Goal: Information Seeking & Learning: Learn about a topic

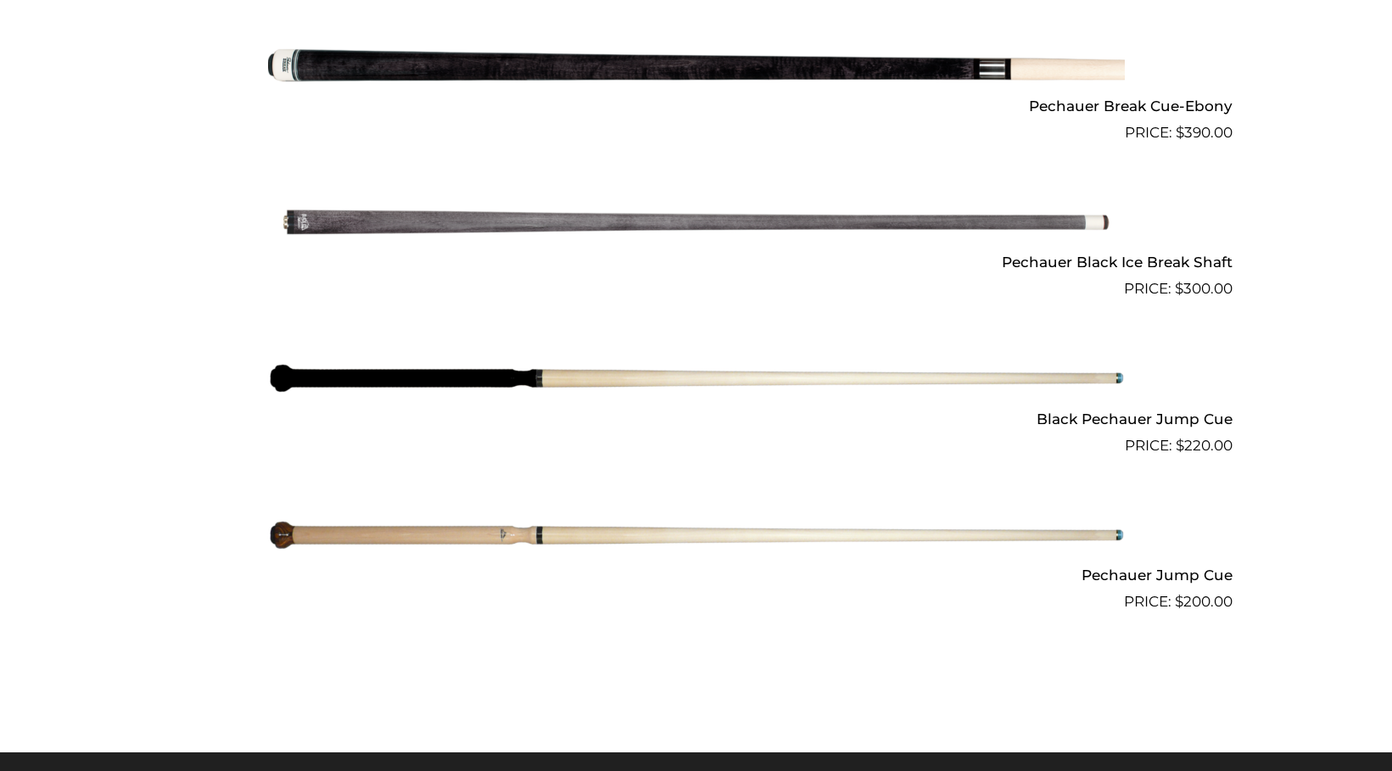
scroll to position [1274, 0]
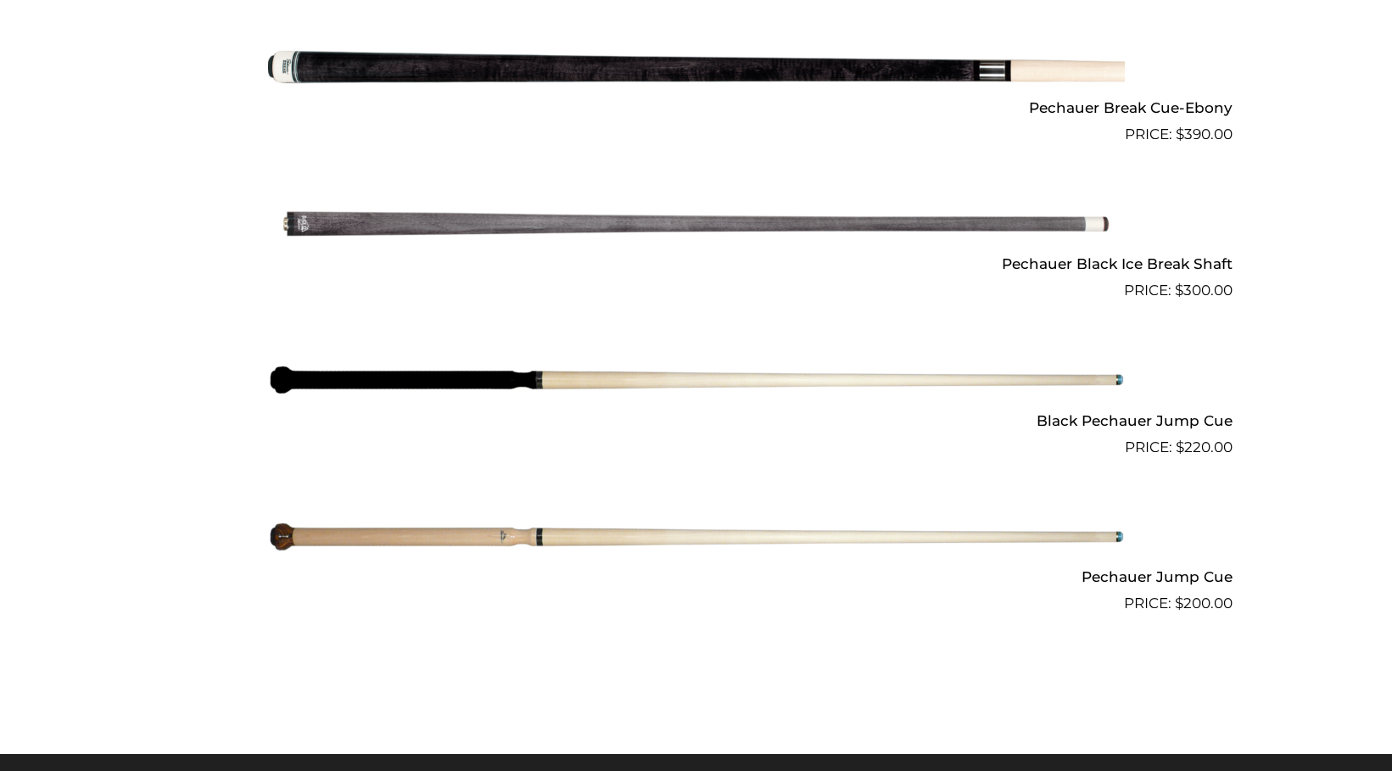
click at [406, 373] on img at bounding box center [696, 380] width 857 height 143
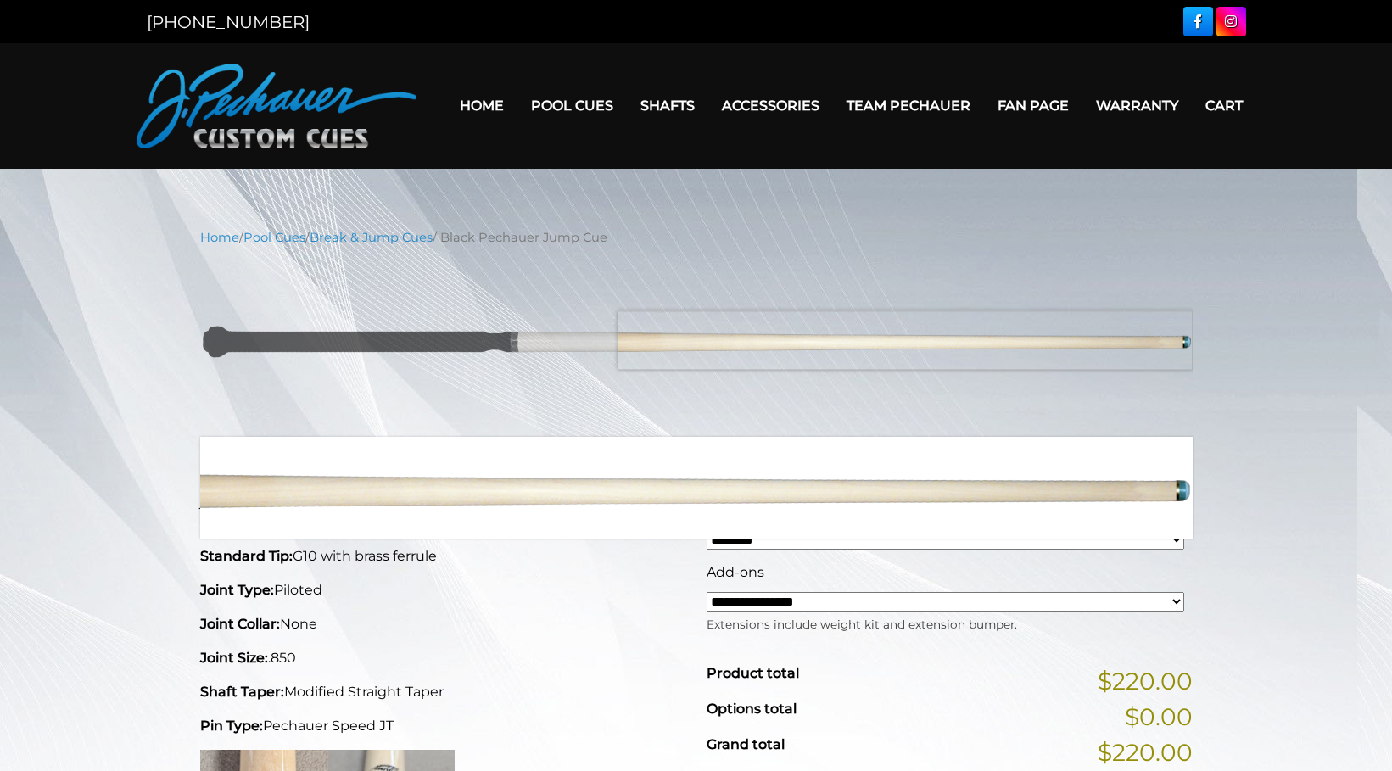
click at [914, 340] on img at bounding box center [696, 342] width 993 height 165
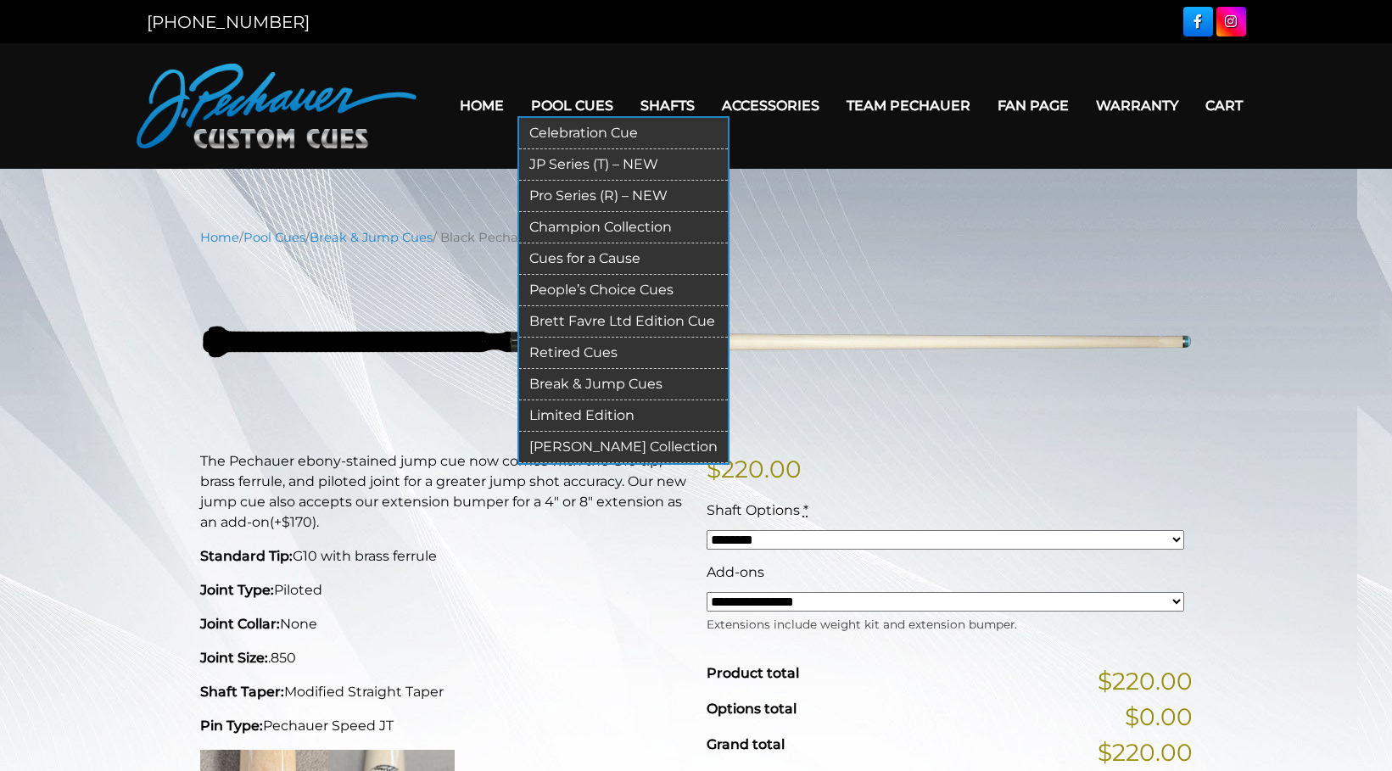
click at [574, 132] on link "Celebration Cue" at bounding box center [623, 133] width 209 height 31
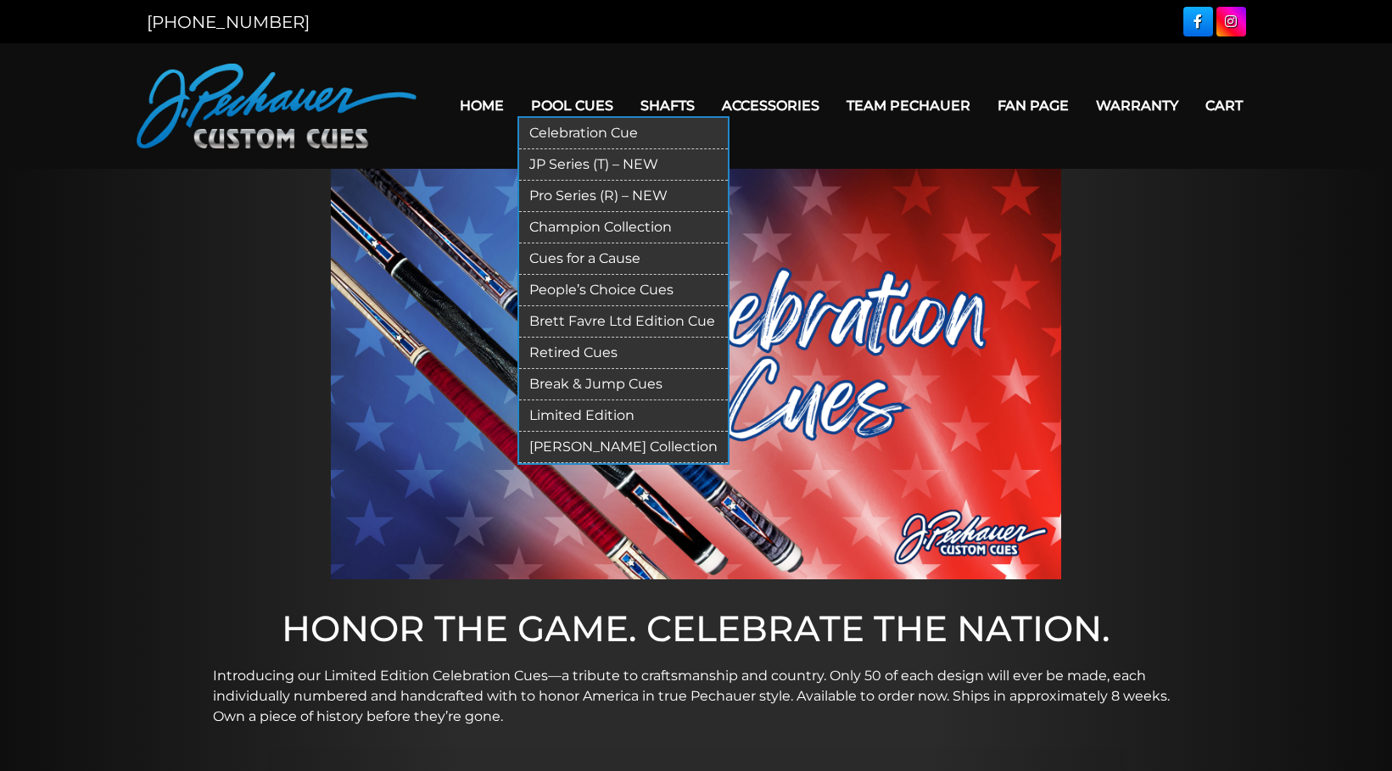
click at [562, 162] on link "JP Series (T) – NEW" at bounding box center [623, 164] width 209 height 31
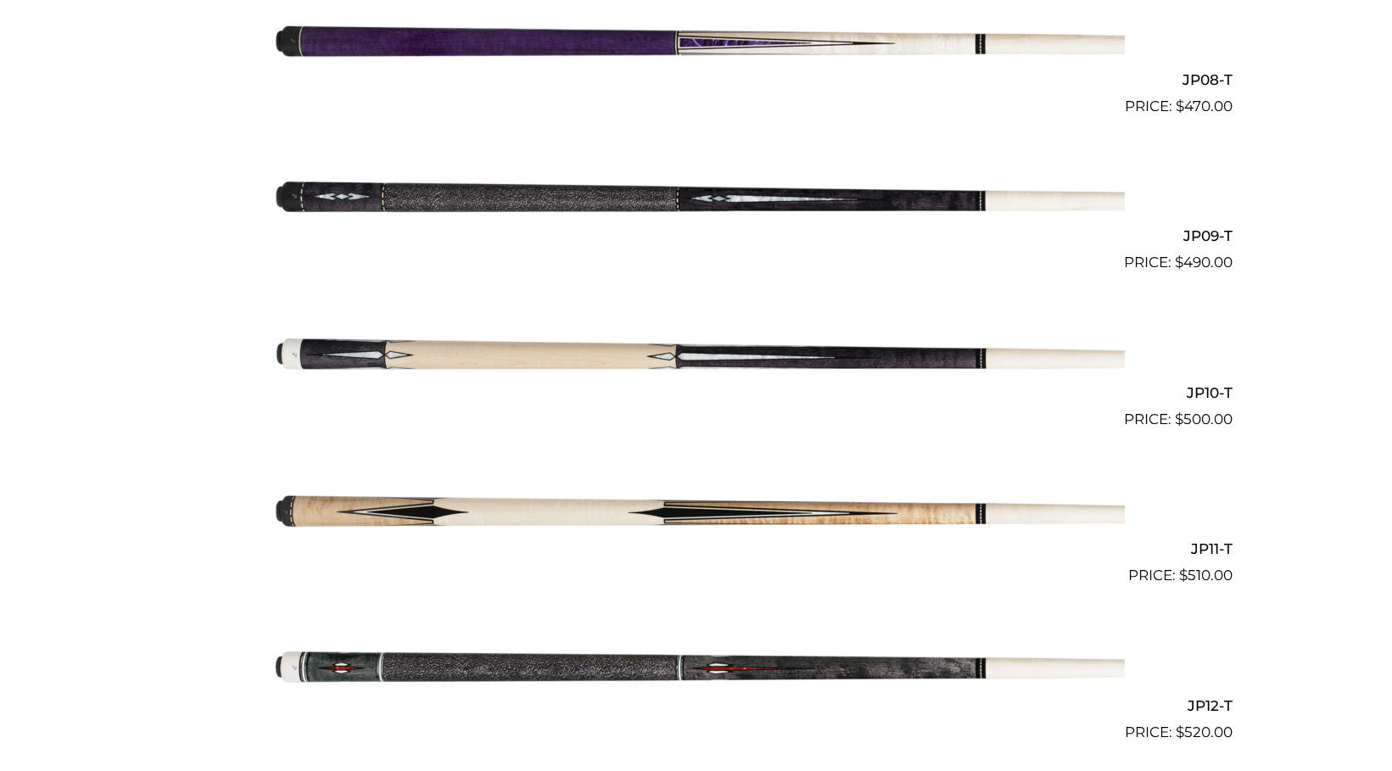
scroll to position [1673, 0]
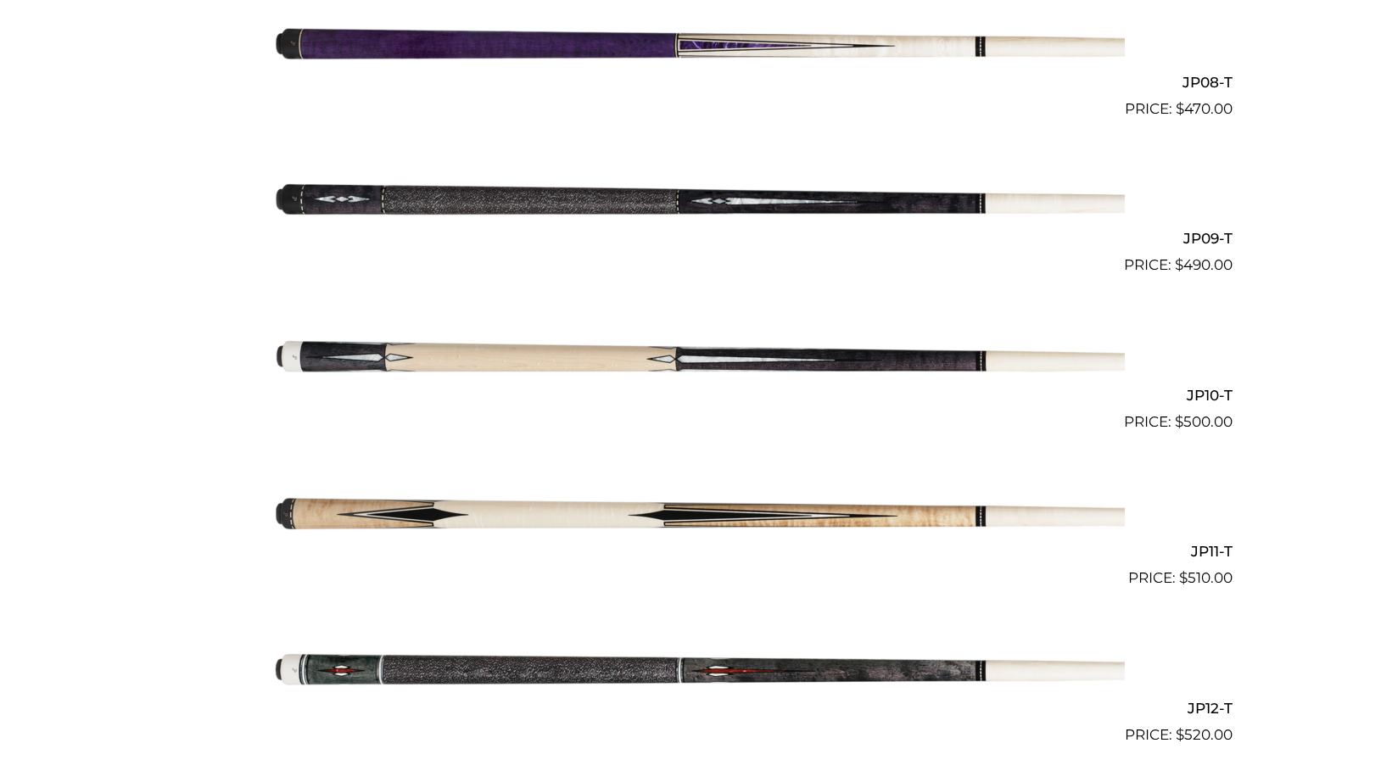
click at [628, 504] on img at bounding box center [696, 511] width 857 height 143
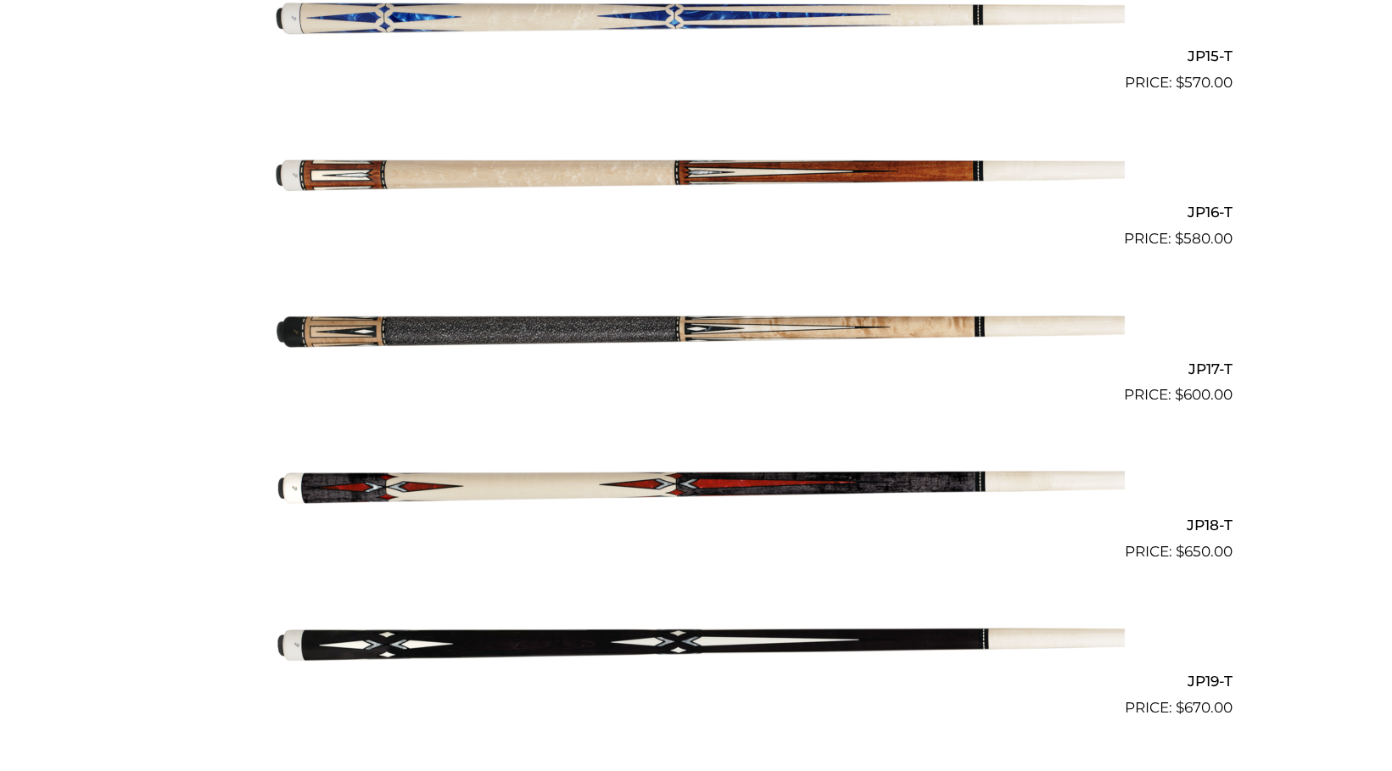
scroll to position [2797, 0]
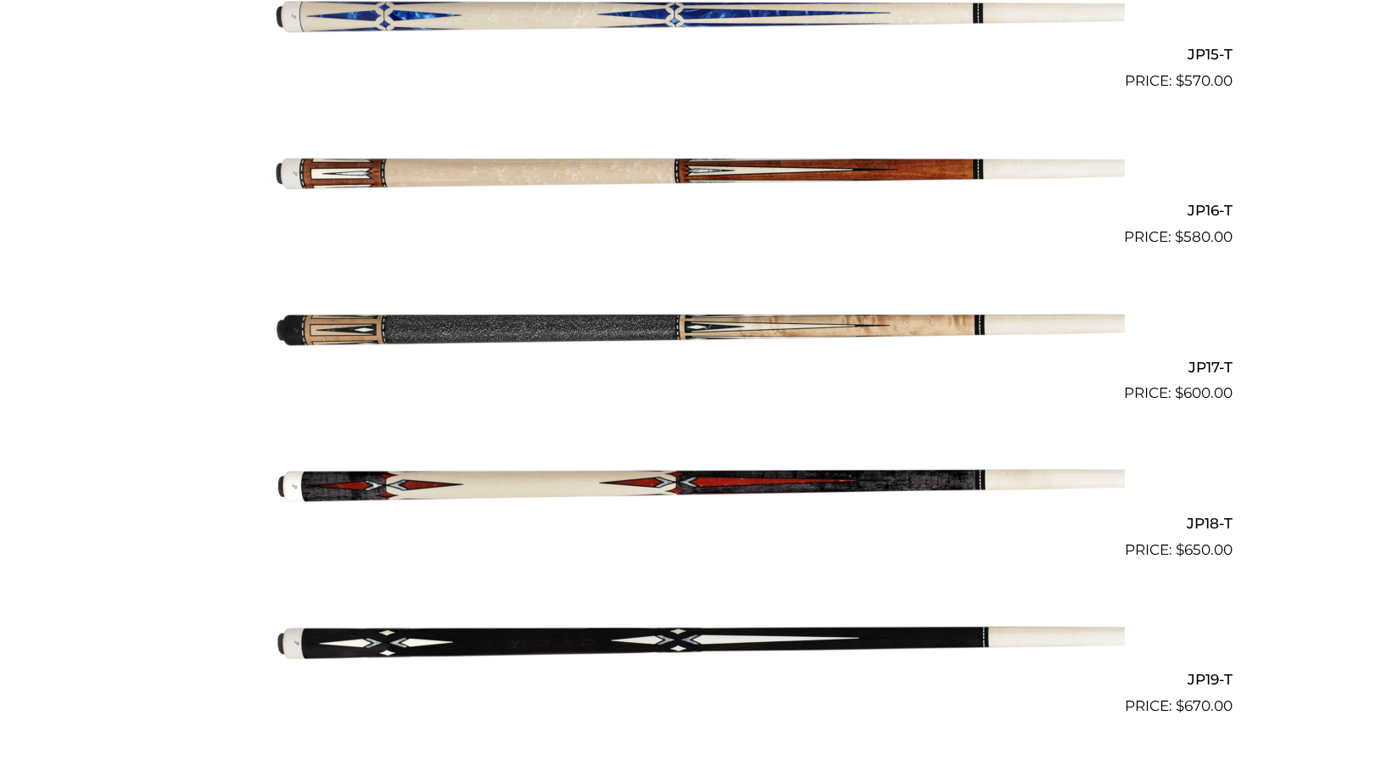
click at [525, 335] on img at bounding box center [696, 326] width 857 height 143
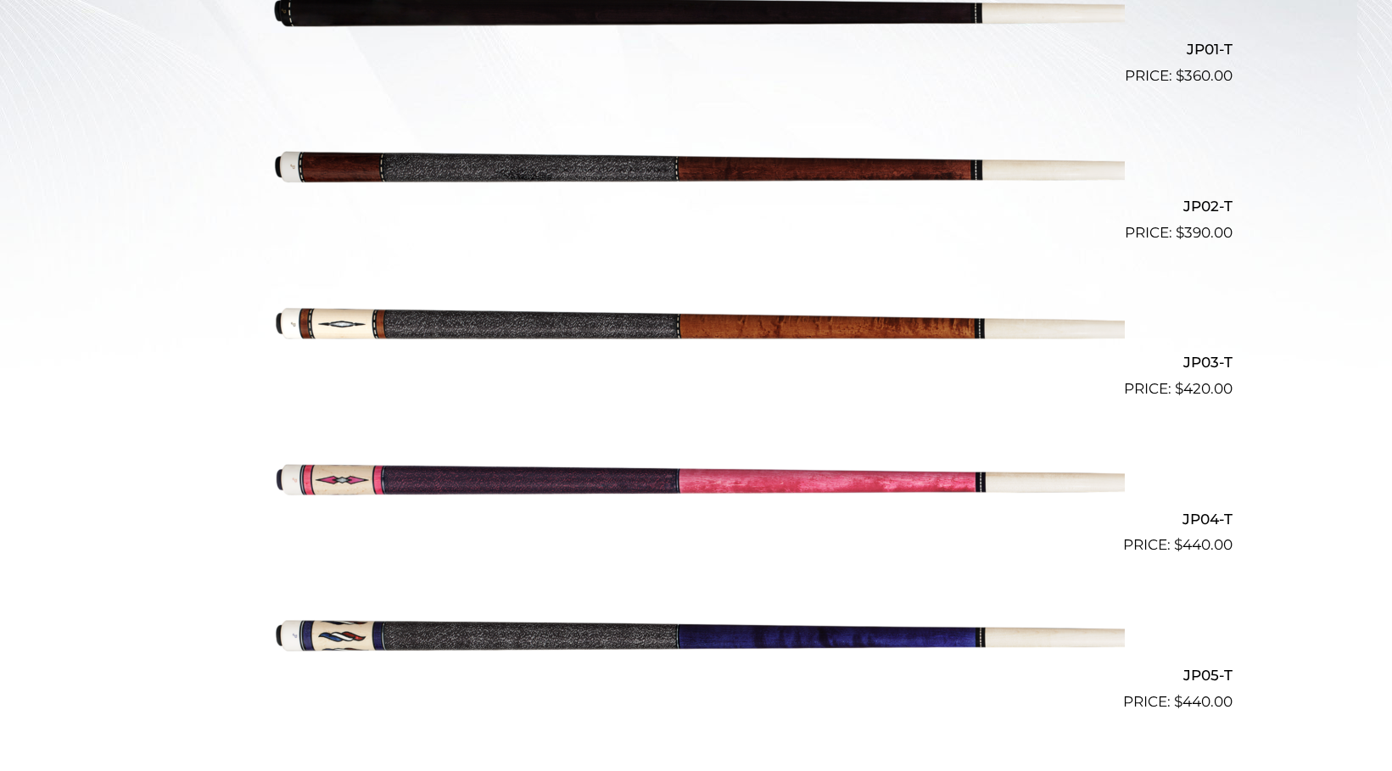
scroll to position [0, 0]
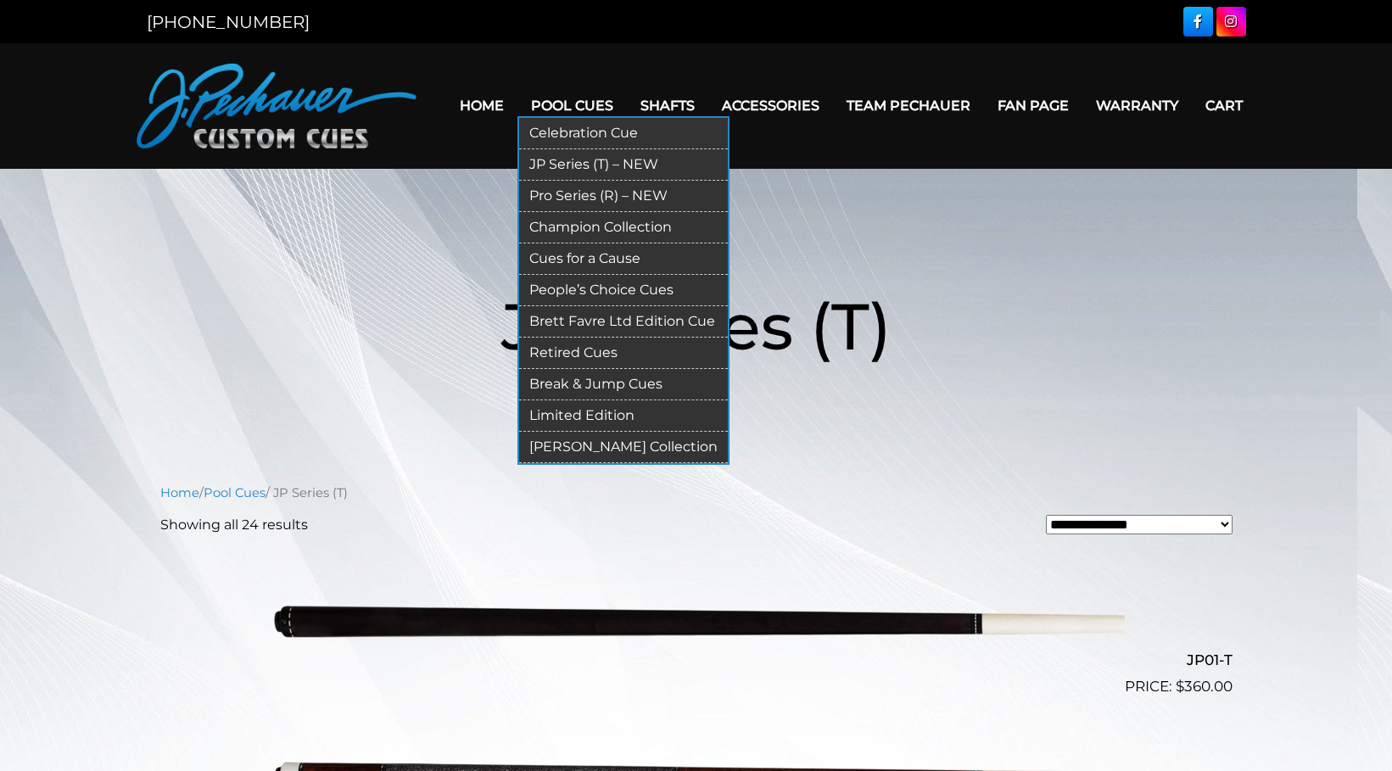
click at [583, 252] on link "Cues for a Cause" at bounding box center [623, 259] width 209 height 31
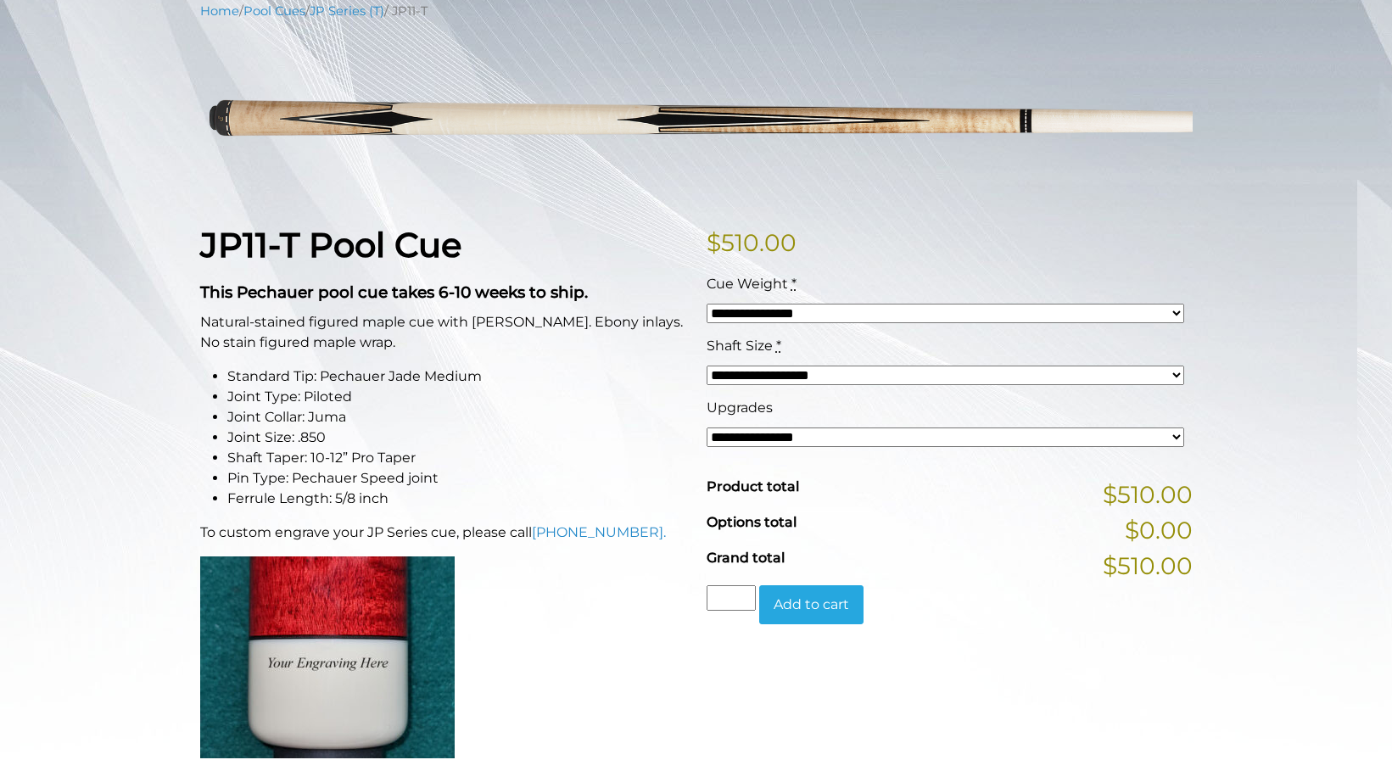
scroll to position [288, 0]
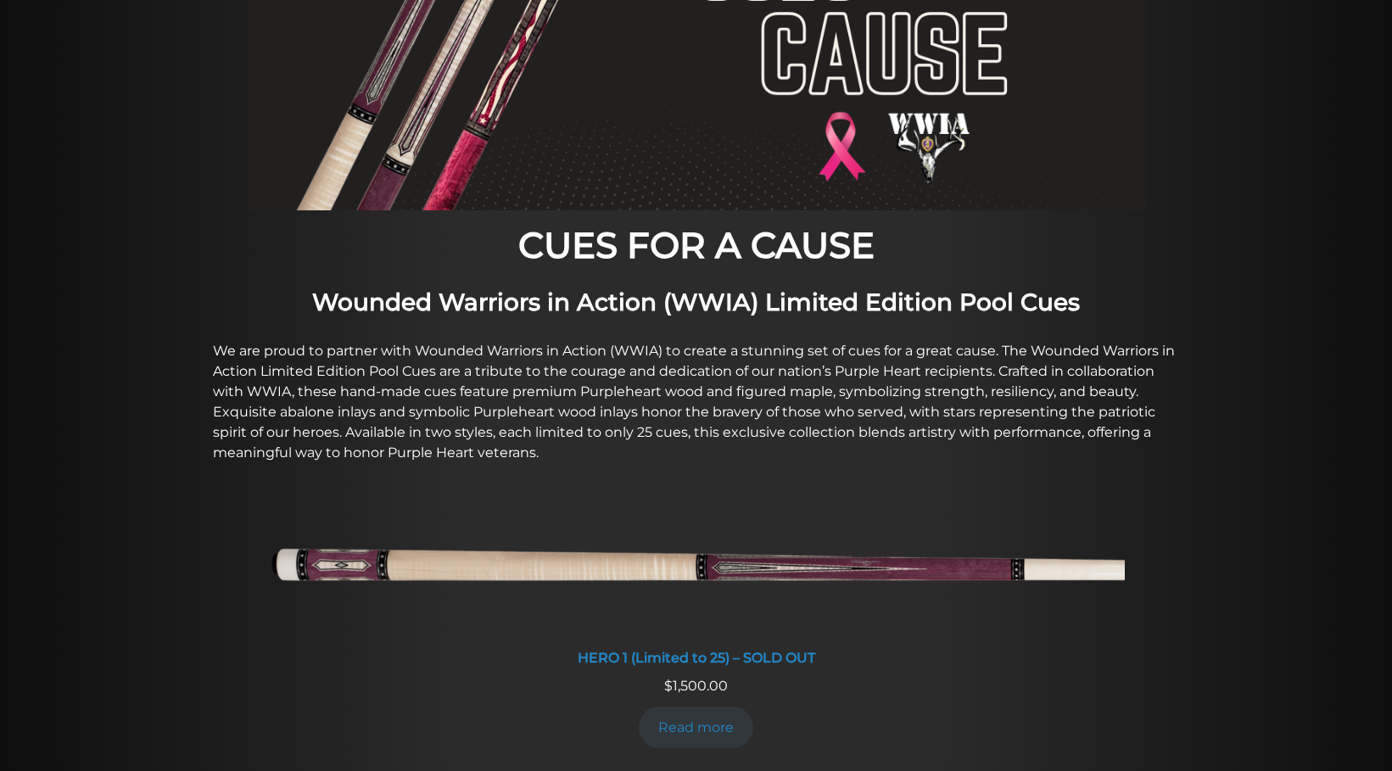
scroll to position [347, 0]
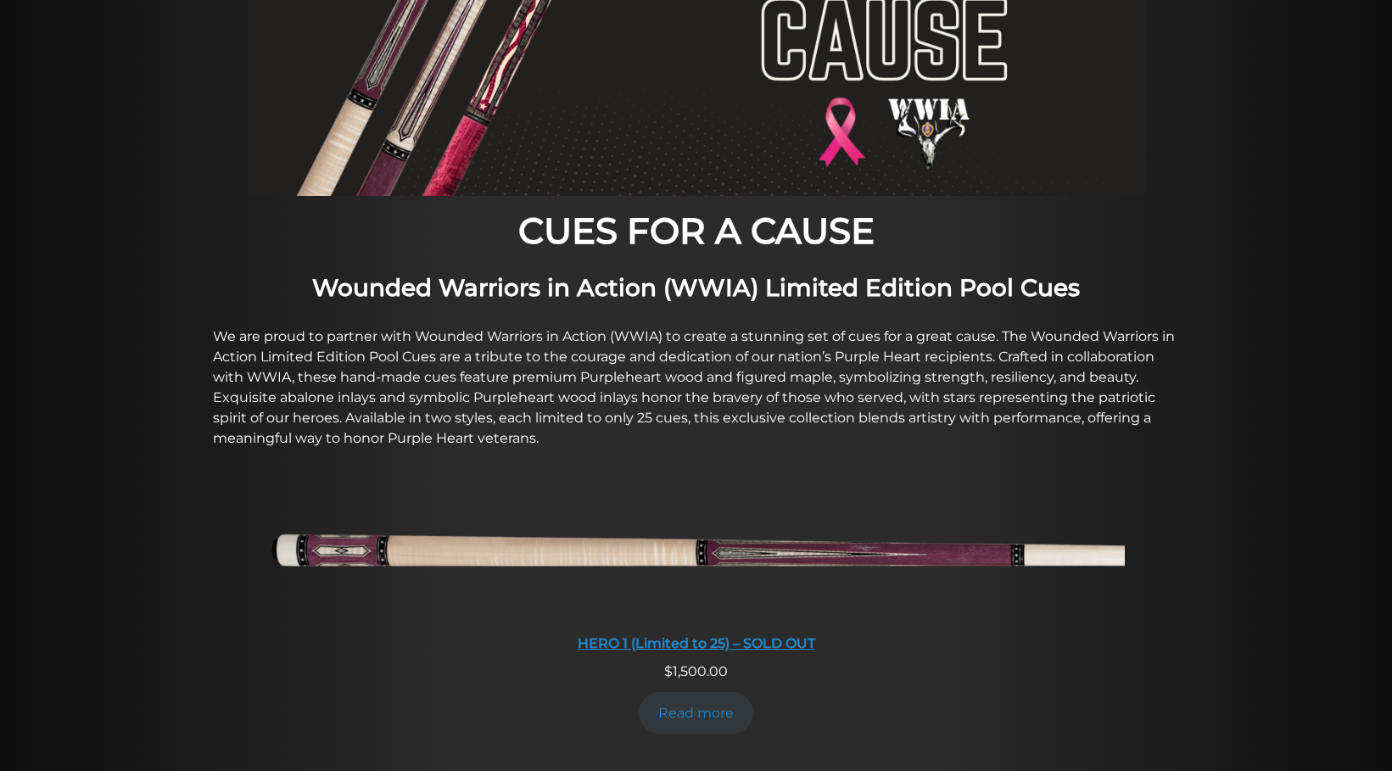
click at [645, 561] on img at bounding box center [696, 554] width 857 height 143
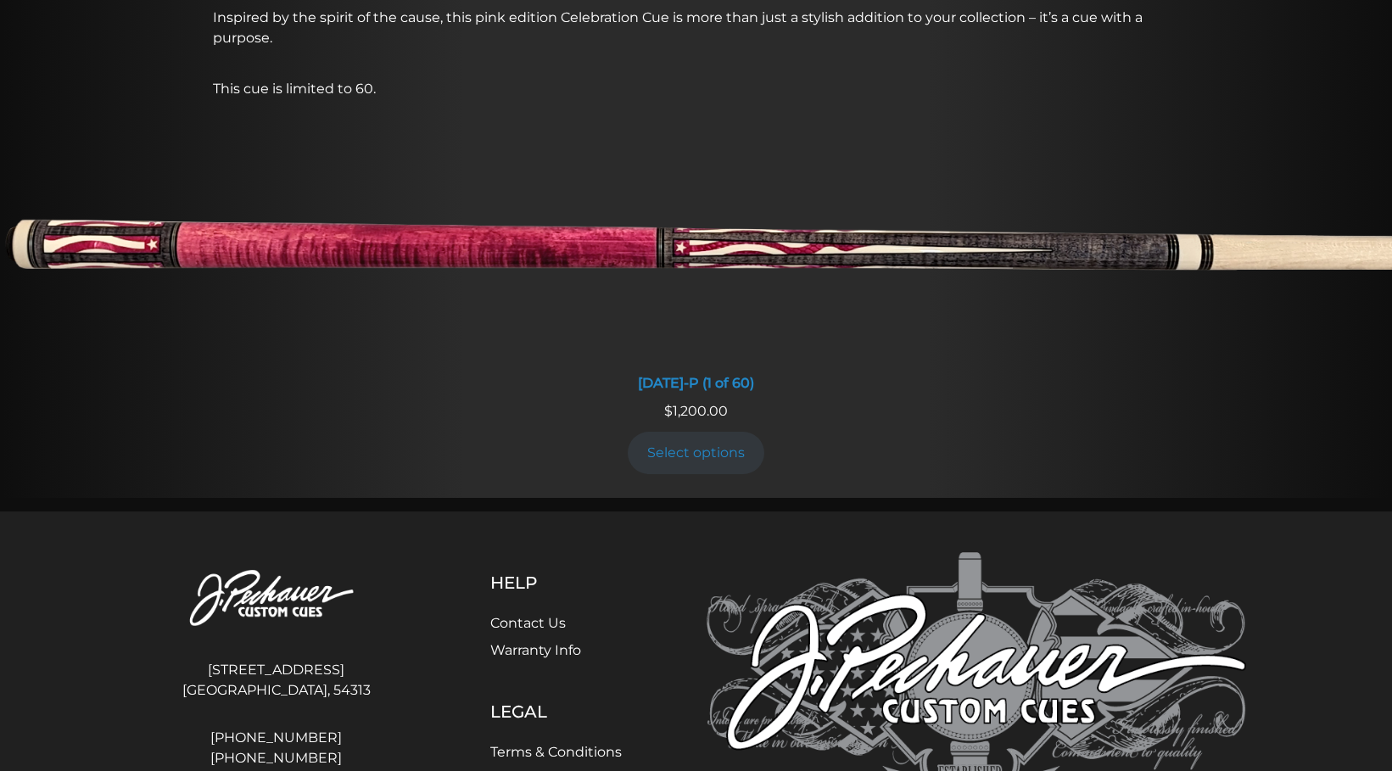
scroll to position [1573, 0]
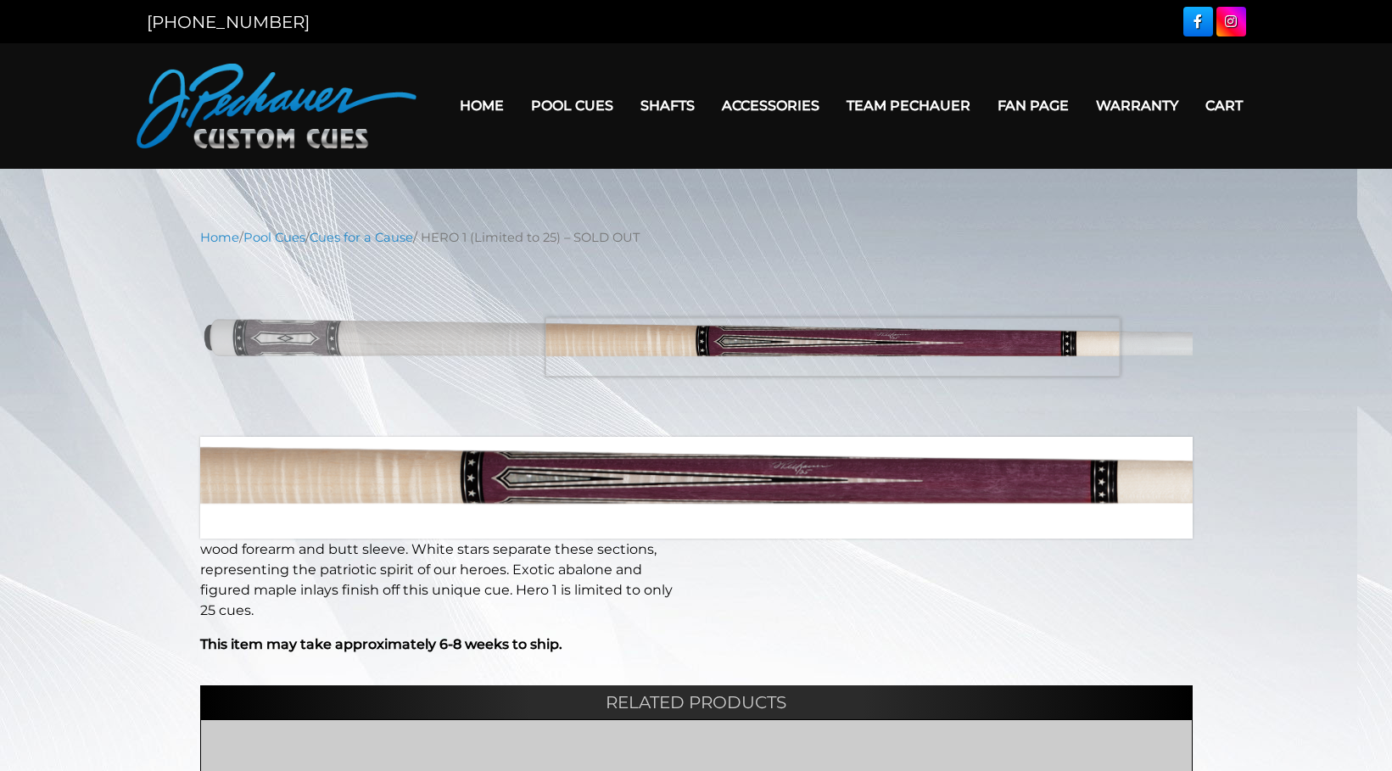
click at [832, 347] on img at bounding box center [696, 342] width 993 height 165
